Goal: Navigation & Orientation: Understand site structure

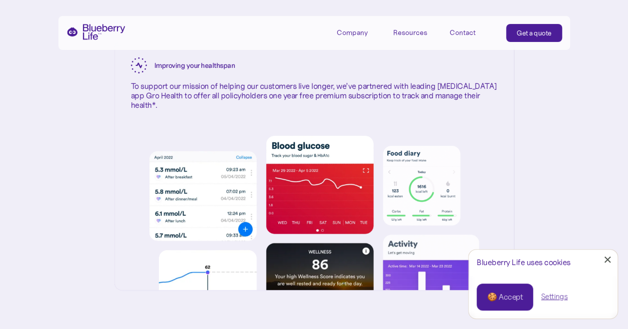
scroll to position [1750, 0]
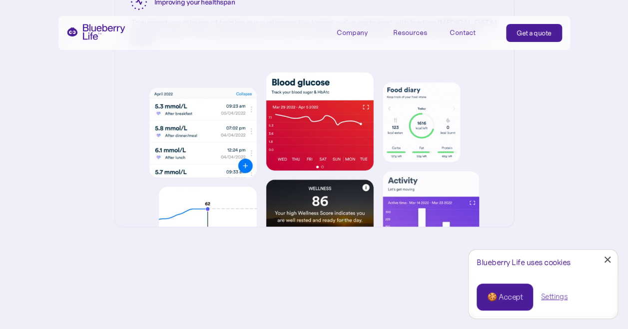
click at [612, 263] on link "Close Cookie Popup" at bounding box center [608, 260] width 20 height 20
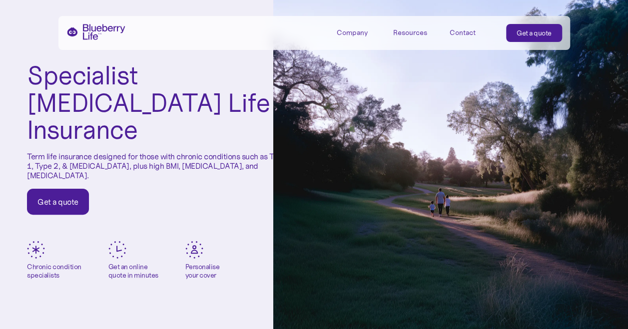
scroll to position [0, 0]
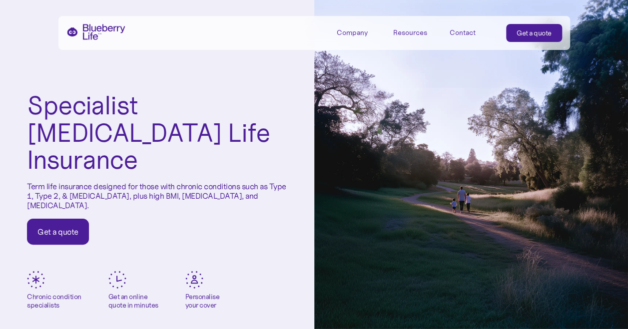
click at [349, 24] on div "Company" at bounding box center [359, 32] width 45 height 16
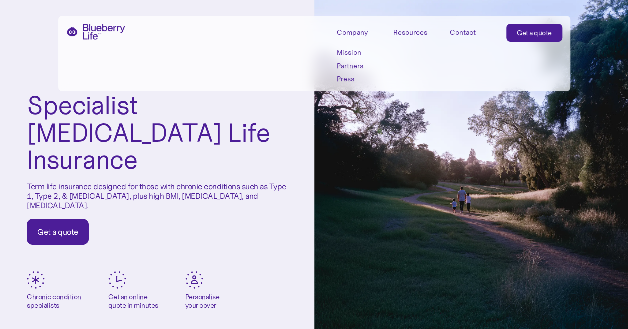
click at [353, 55] on link "Mission" at bounding box center [359, 52] width 45 height 8
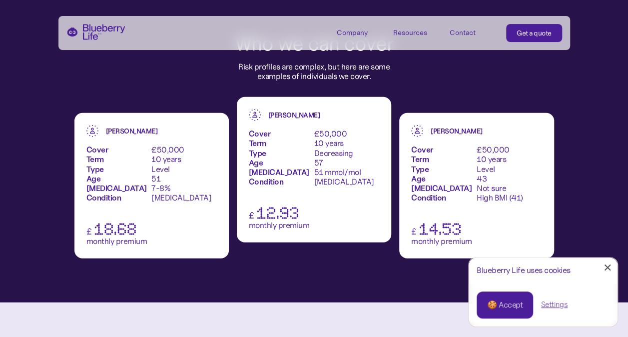
scroll to position [1200, 0]
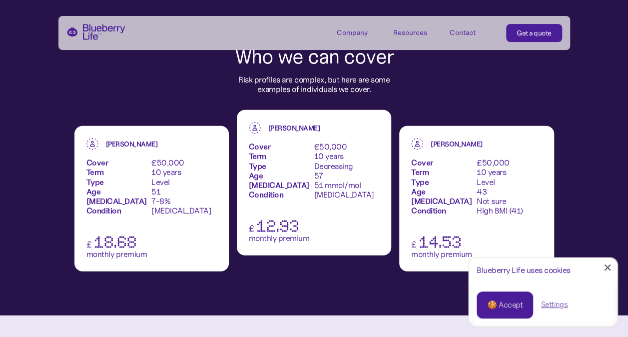
click at [605, 268] on link "Close Cookie Popup" at bounding box center [608, 267] width 20 height 20
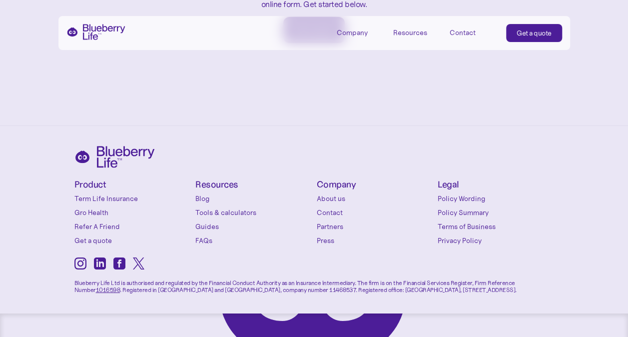
scroll to position [1650, 0]
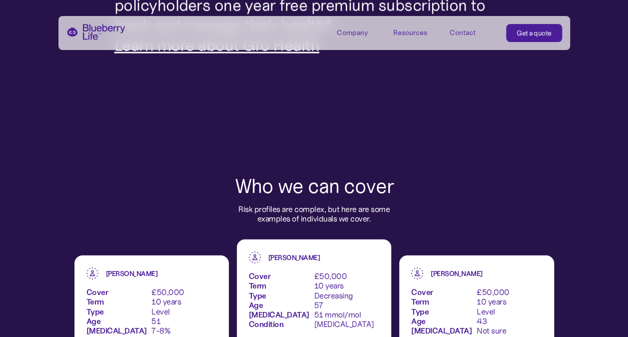
click at [355, 269] on div "James Hudson Cover Term Type Age HbA1c Condition £50,000 10 years Decreasing 57…" at bounding box center [314, 289] width 130 height 77
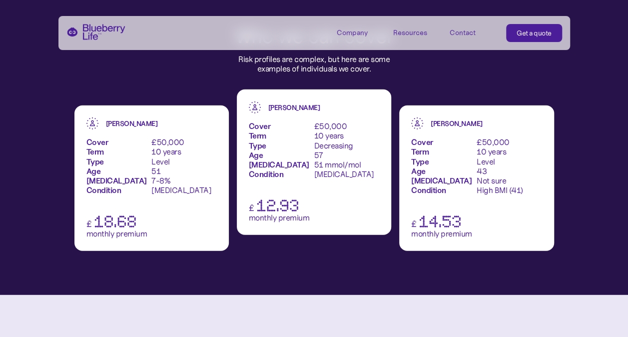
scroll to position [1170, 0]
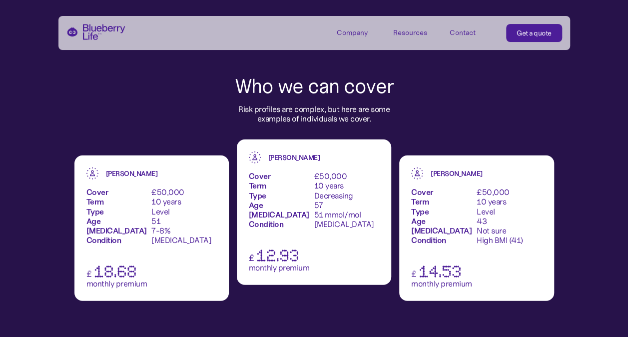
click at [86, 33] on img "home" at bounding box center [95, 32] width 59 height 16
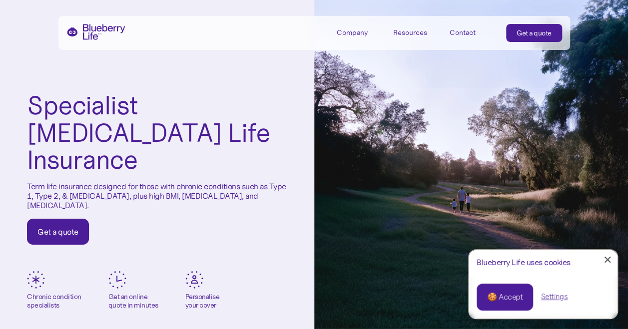
click at [356, 35] on div "Company" at bounding box center [352, 32] width 31 height 8
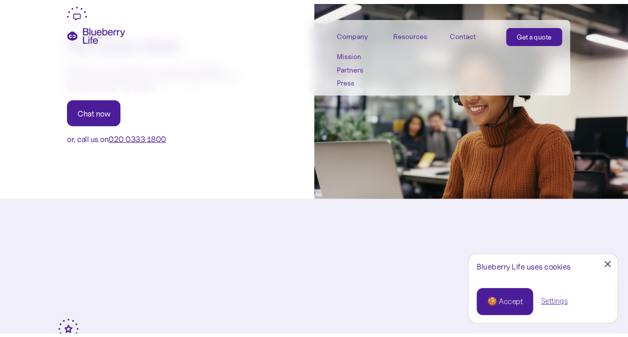
scroll to position [2850, 0]
